Goal: Task Accomplishment & Management: Manage account settings

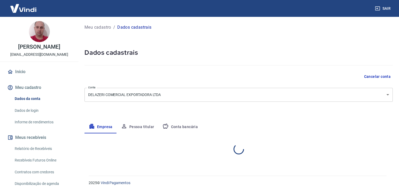
select select "PR"
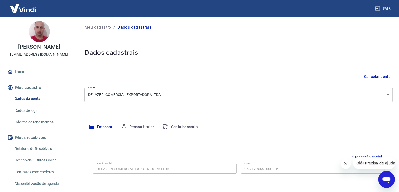
scroll to position [52, 0]
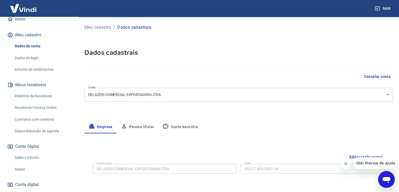
click at [22, 174] on link "Saque" at bounding box center [43, 169] width 60 height 11
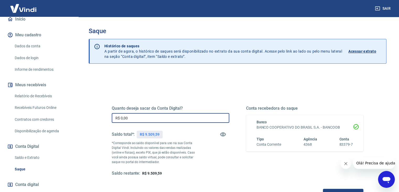
drag, startPoint x: 140, startPoint y: 117, endPoint x: 65, endPoint y: 118, distance: 75.1
click at [65, 118] on div "Sair [PERSON_NAME] [EMAIL_ADDRESS][DOMAIN_NAME] Início Meu cadastro Dados da co…" at bounding box center [199, 96] width 399 height 192
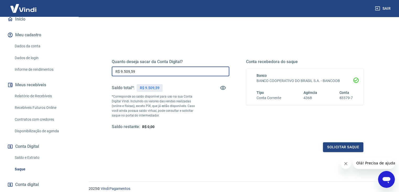
scroll to position [52, 0]
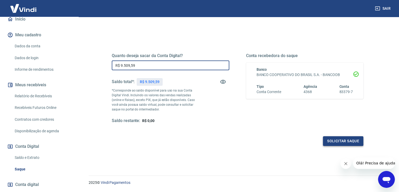
type input "R$ 9.509,59"
click at [343, 139] on button "Solicitar saque" at bounding box center [343, 141] width 40 height 10
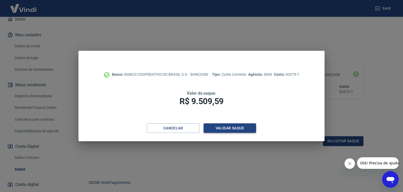
click at [230, 127] on button "Validar saque" at bounding box center [230, 128] width 52 height 10
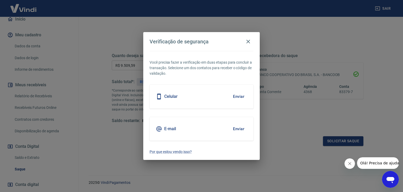
click at [231, 94] on button "Enviar" at bounding box center [238, 96] width 17 height 11
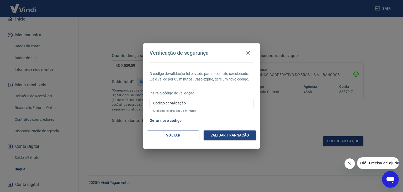
click at [181, 104] on input "Código de validação" at bounding box center [202, 103] width 104 height 10
type input "403669"
click at [228, 137] on button "Validar transação" at bounding box center [230, 135] width 52 height 10
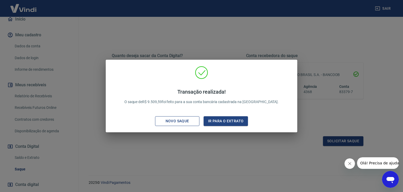
click at [170, 123] on div "Novo saque" at bounding box center [177, 121] width 36 height 7
